Goal: Task Accomplishment & Management: Complete application form

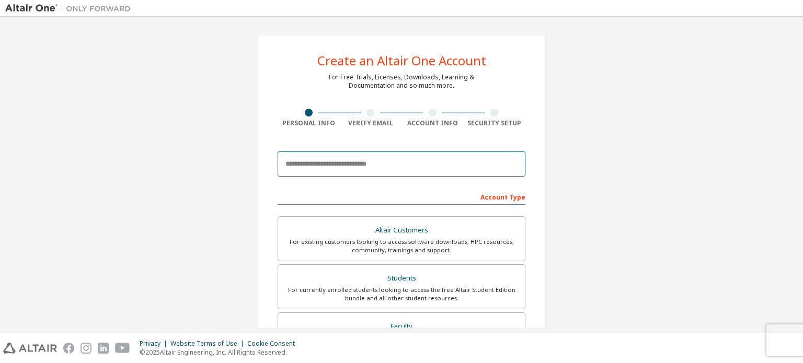
click at [332, 157] on input "email" at bounding box center [402, 164] width 248 height 25
type input "**********"
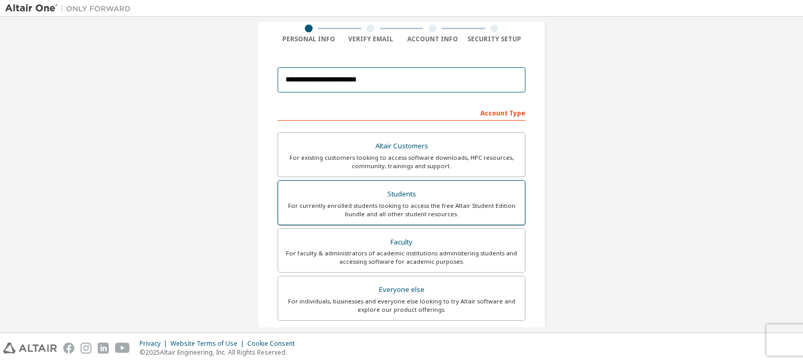
scroll to position [105, 0]
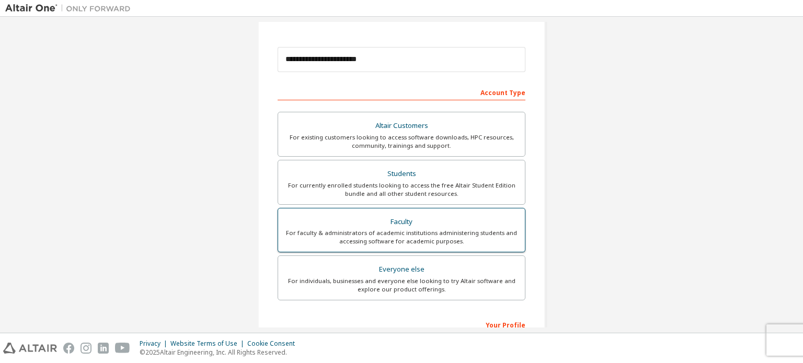
click at [389, 227] on div "Faculty" at bounding box center [401, 222] width 234 height 15
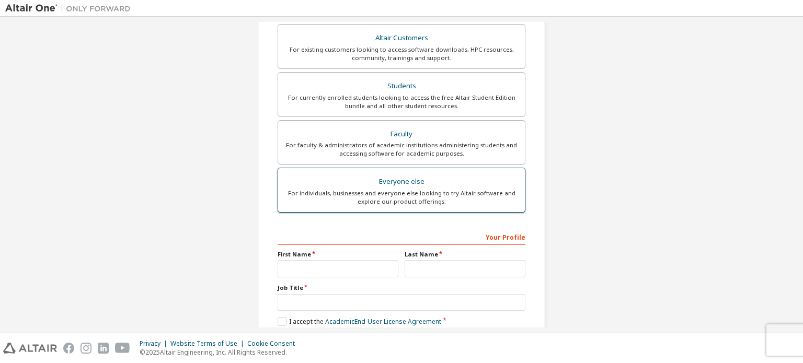
scroll to position [209, 0]
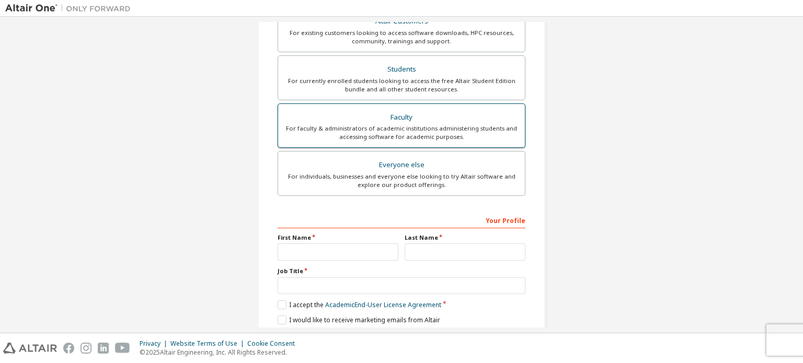
click at [417, 131] on div "For faculty & administrators of academic institutions administering students an…" at bounding box center [401, 132] width 234 height 17
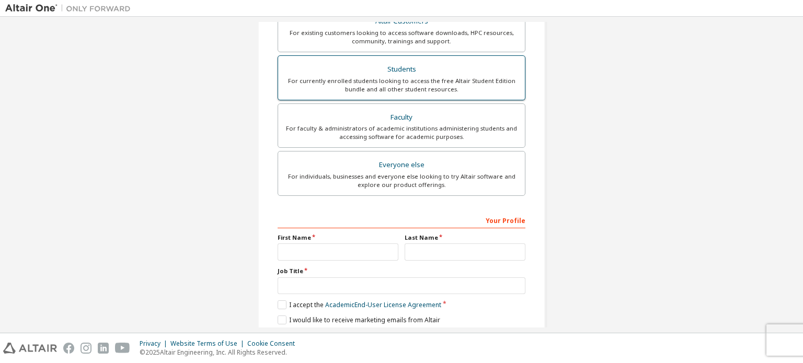
click at [437, 82] on div "For currently enrolled students looking to access the free Altair Student Editi…" at bounding box center [401, 85] width 234 height 17
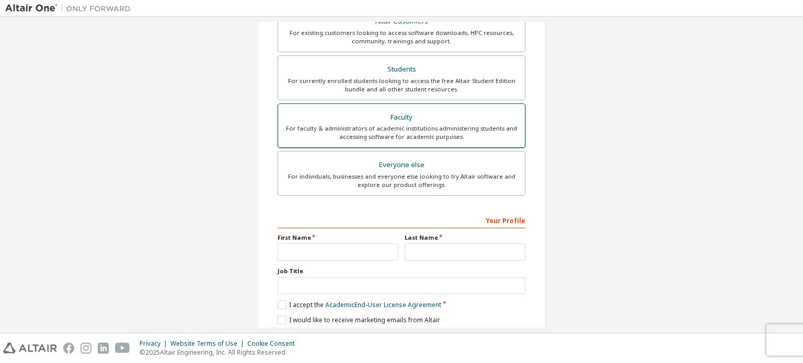
click at [411, 121] on div "Faculty" at bounding box center [401, 117] width 234 height 15
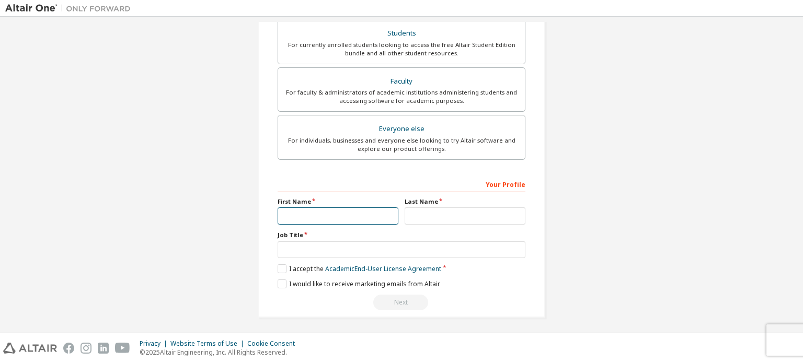
click at [311, 211] on input "text" at bounding box center [338, 216] width 121 height 17
type input "********"
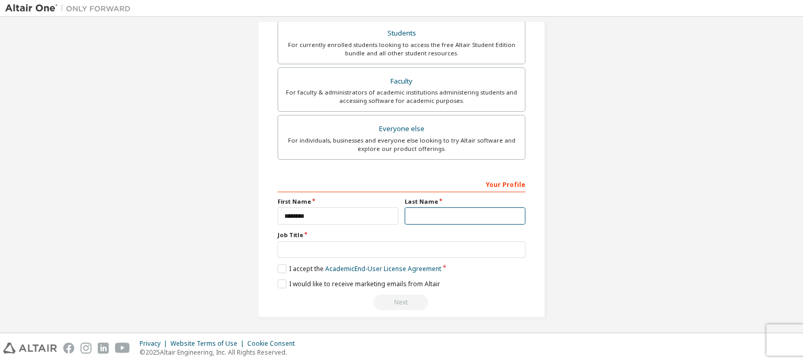
click at [424, 217] on input "text" at bounding box center [465, 216] width 121 height 17
type input "******"
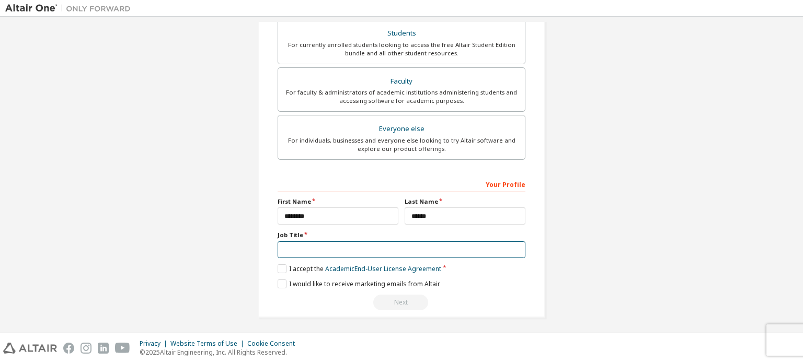
click at [305, 250] on input "text" at bounding box center [402, 249] width 248 height 17
type input "********"
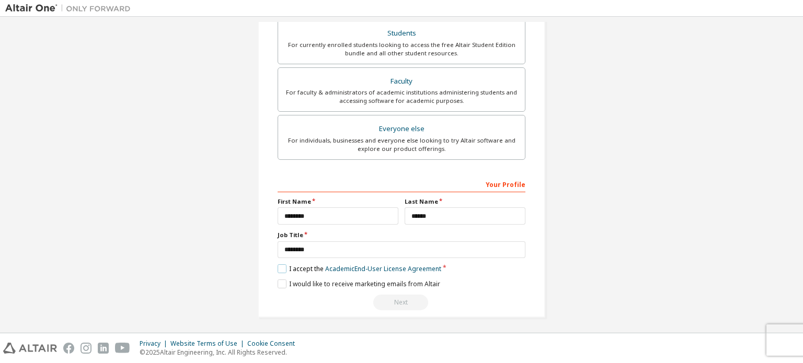
click at [281, 265] on label "I accept the Academic End-User License Agreement" at bounding box center [360, 268] width 164 height 9
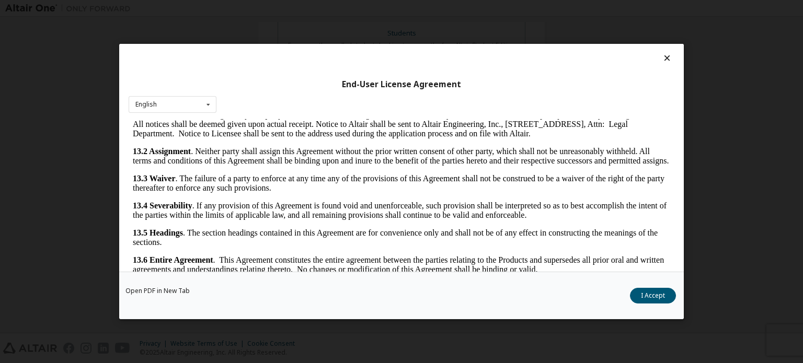
scroll to position [23, 0]
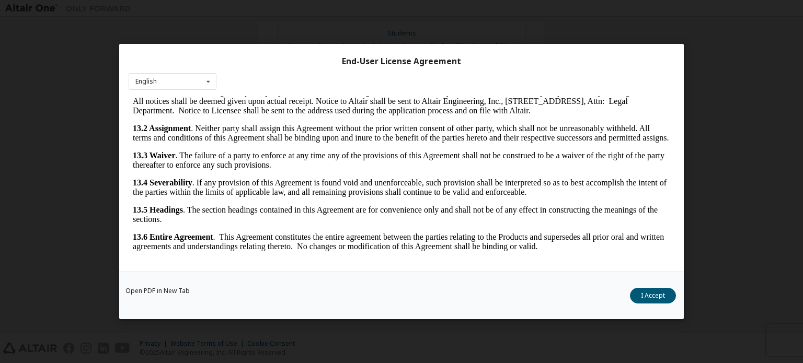
click at [636, 287] on div "Open PDF in New Tab I Accept" at bounding box center [401, 296] width 564 height 48
click at [638, 289] on button "I Accept" at bounding box center [653, 296] width 46 height 16
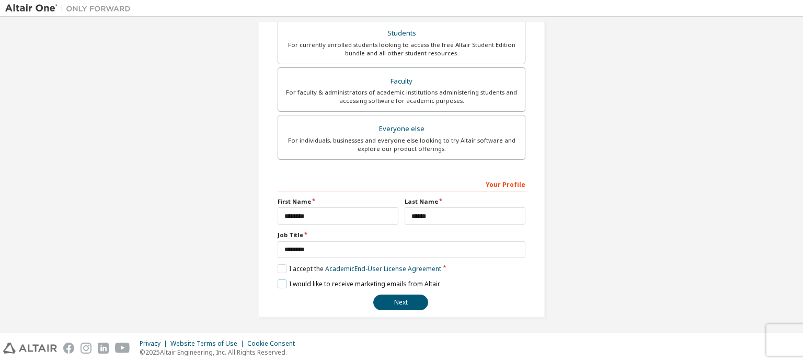
click at [281, 282] on label "I would like to receive marketing emails from Altair" at bounding box center [359, 284] width 163 height 9
click at [408, 300] on button "Next" at bounding box center [400, 303] width 55 height 16
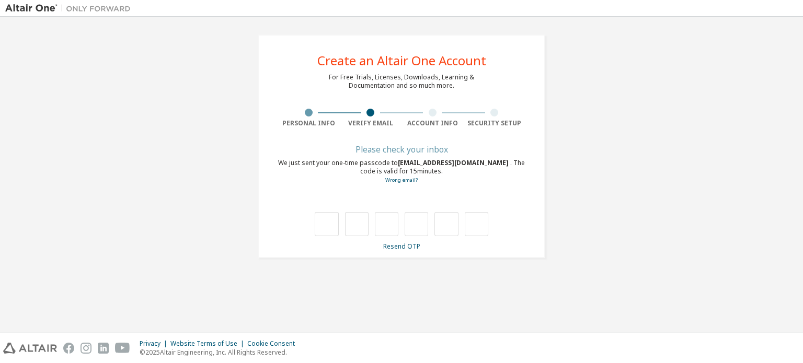
scroll to position [0, 0]
type input "*"
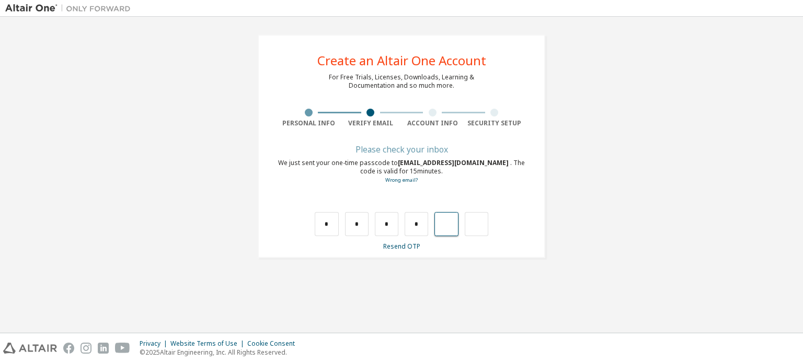
type input "*"
